Goal: Information Seeking & Learning: Learn about a topic

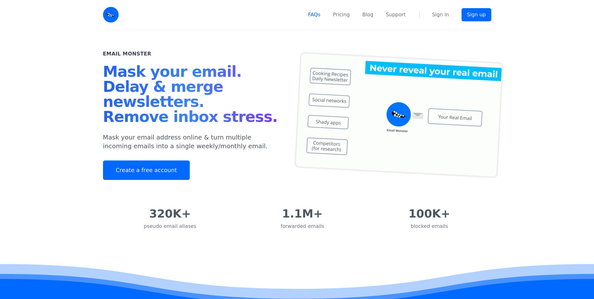
click at [320, 13] on link "FAQs" at bounding box center [314, 15] width 12 height 8
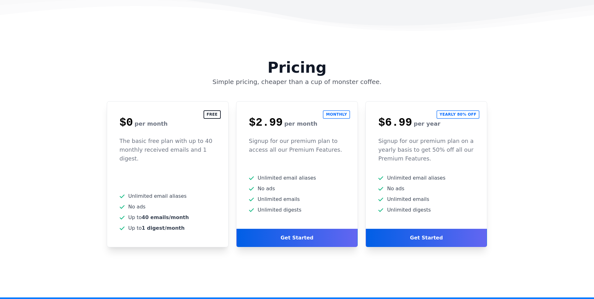
scroll to position [1587, 0]
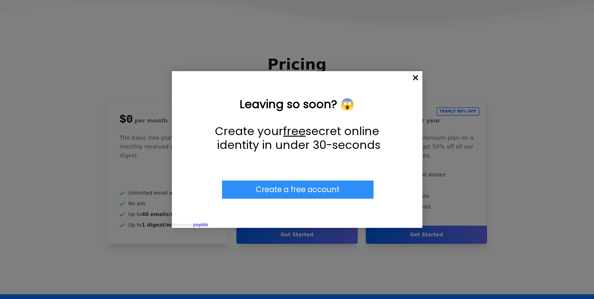
click at [413, 80] on span "×" at bounding box center [416, 78] width 14 height 14
